Goal: Task Accomplishment & Management: Manage account settings

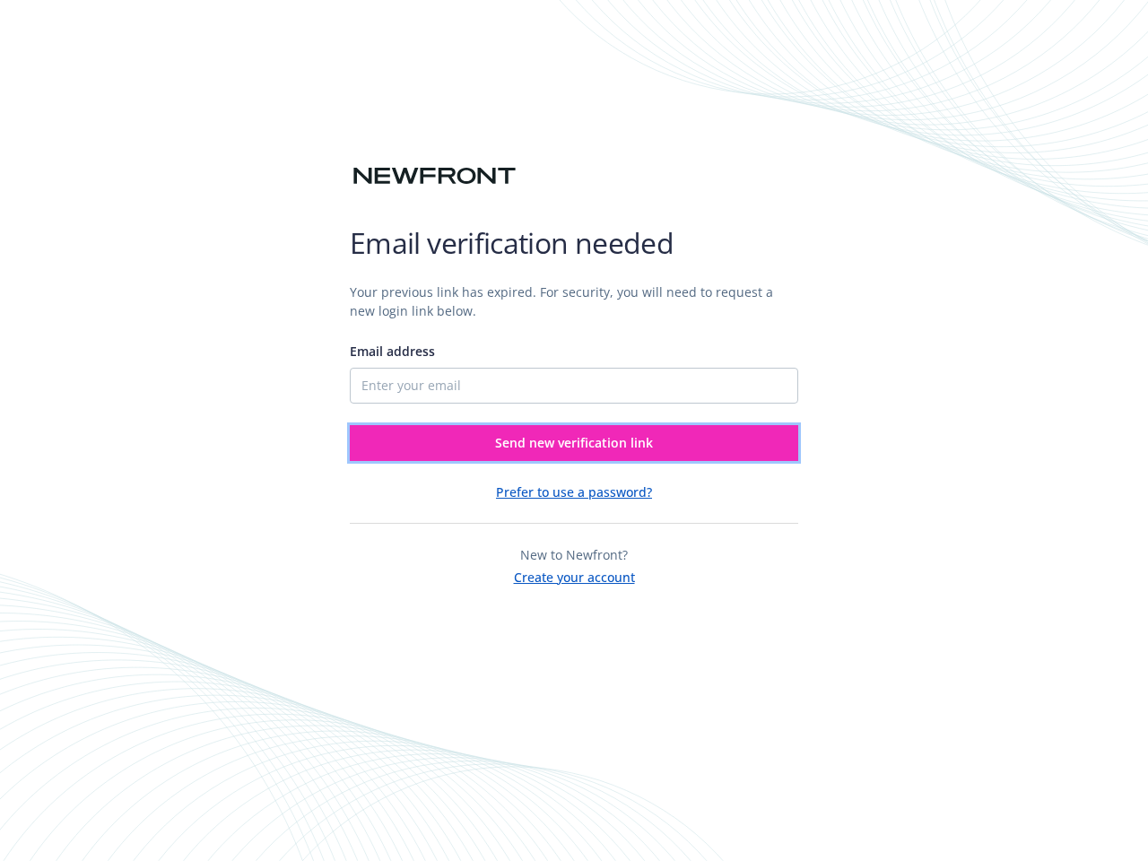
click at [574, 443] on span "Send new verification link" at bounding box center [574, 442] width 158 height 17
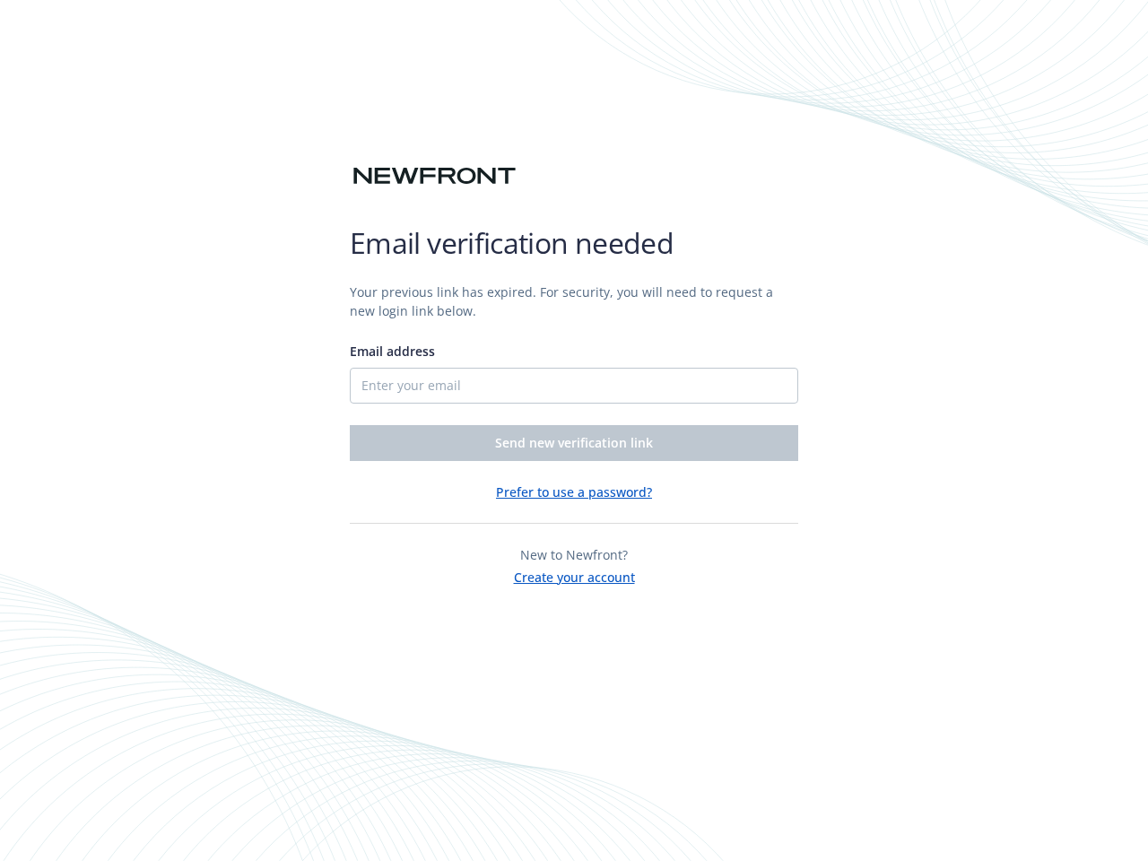
click at [574, 491] on button "Prefer to use a password?" at bounding box center [574, 492] width 156 height 19
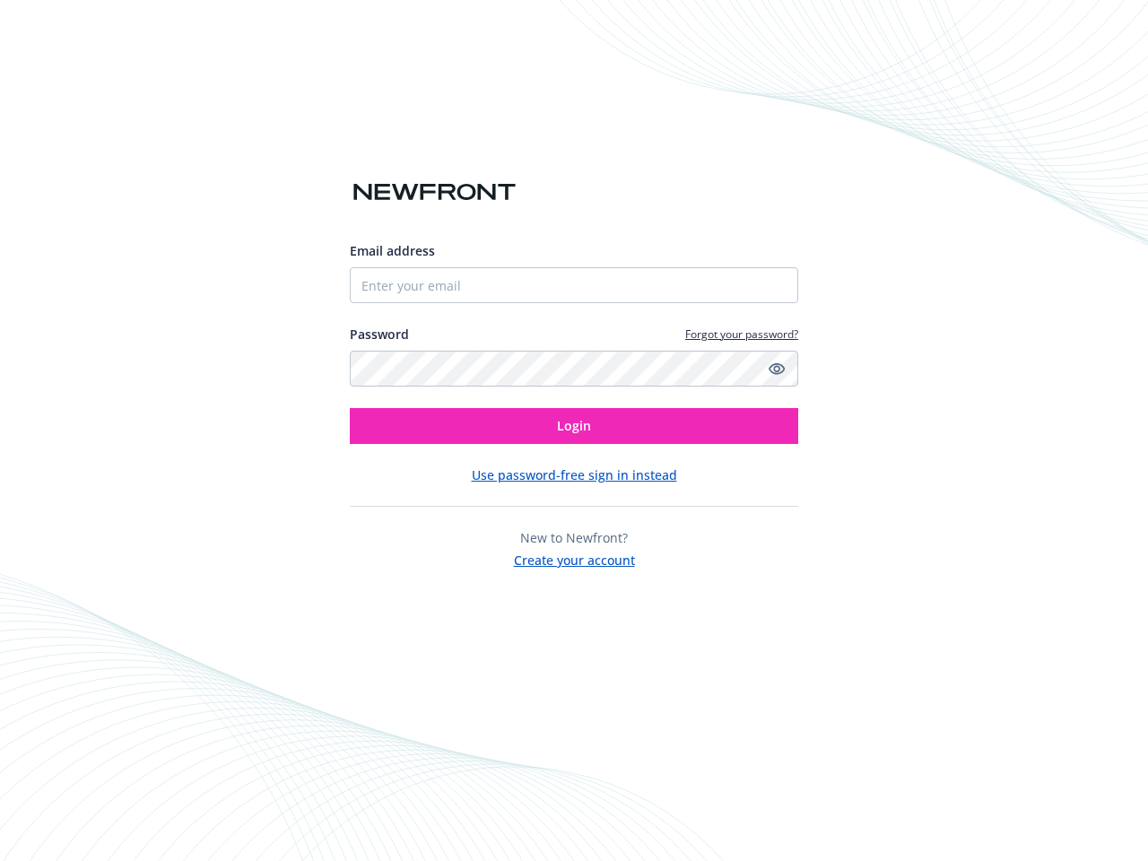
click at [574, 575] on div "Email address Password Forgot your password? Login Use password-free sign in in…" at bounding box center [574, 430] width 1148 height 861
